Goal: Task Accomplishment & Management: Manage account settings

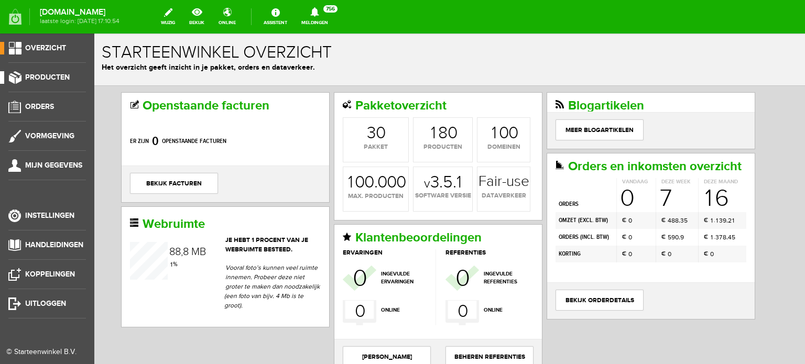
click at [51, 74] on span "Producten" at bounding box center [47, 77] width 45 height 9
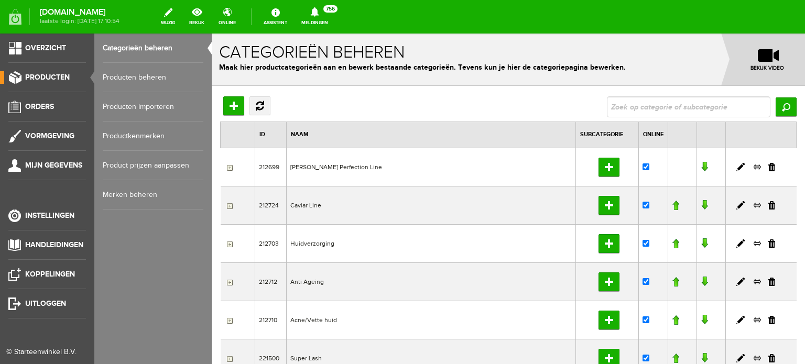
click at [143, 75] on link "Producten beheren" at bounding box center [153, 77] width 101 height 29
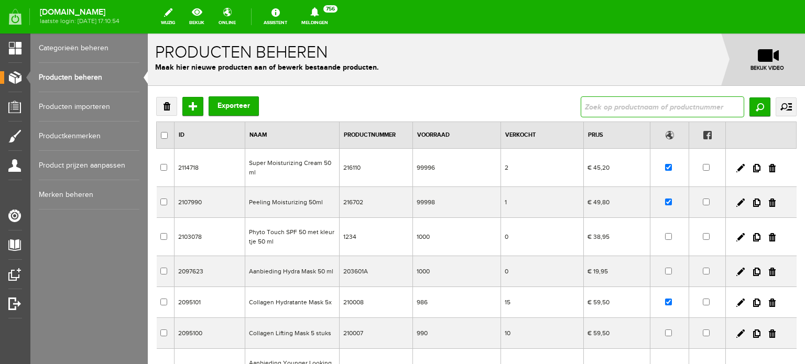
click at [586, 108] on input "text" at bounding box center [661, 106] width 163 height 21
type input "time management"
click at [751, 106] on input "Zoeken" at bounding box center [759, 106] width 21 height 19
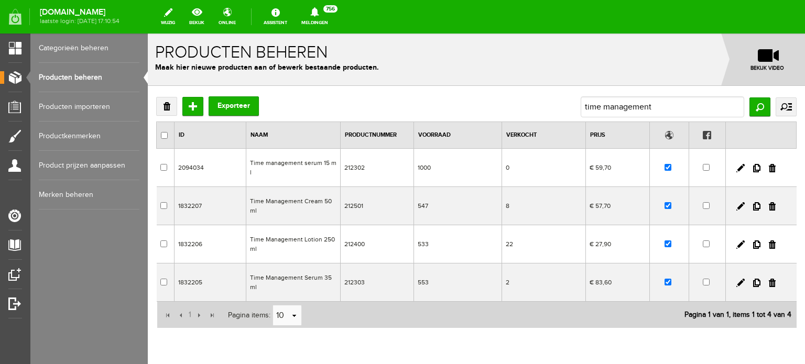
click at [302, 230] on td "Time Management Lotion 250ml" at bounding box center [293, 244] width 94 height 38
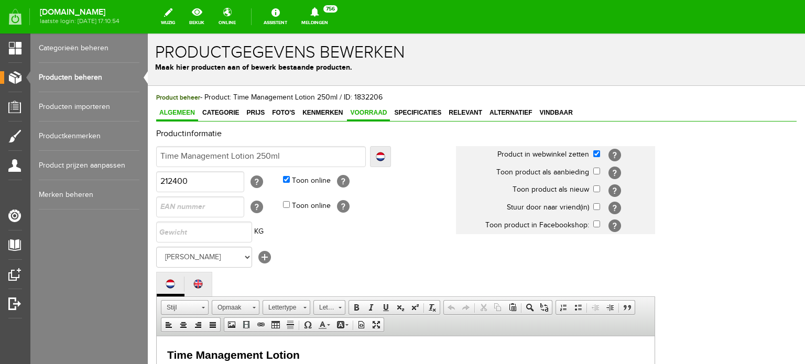
click at [373, 112] on span "Voorraad" at bounding box center [368, 112] width 43 height 7
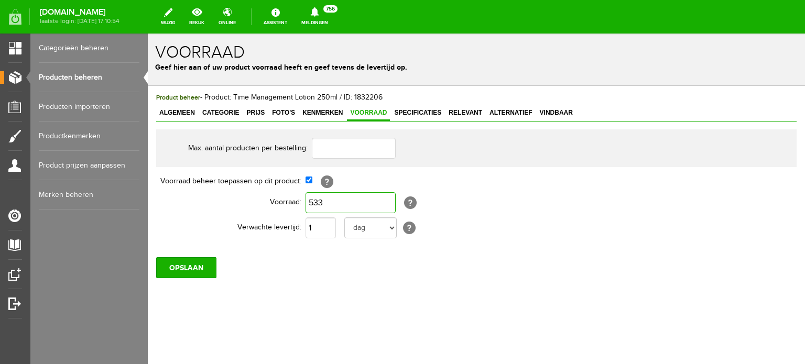
click at [323, 202] on input "533" at bounding box center [350, 202] width 90 height 21
type input "540"
click at [392, 227] on select "dag dagen week weken maand maanden jaar jaren werkdagen" at bounding box center [370, 227] width 52 height 21
select select "month"
click at [344, 217] on select "dag dagen week weken maand maanden jaar jaren werkdagen" at bounding box center [370, 227] width 52 height 21
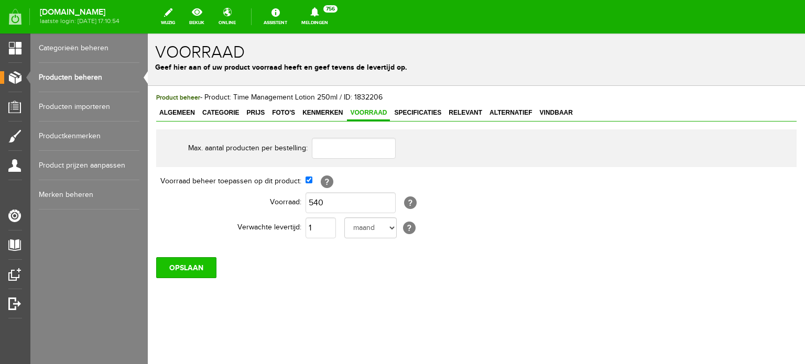
click at [189, 267] on input "OPSLAAN" at bounding box center [186, 267] width 60 height 21
